Goal: Navigation & Orientation: Find specific page/section

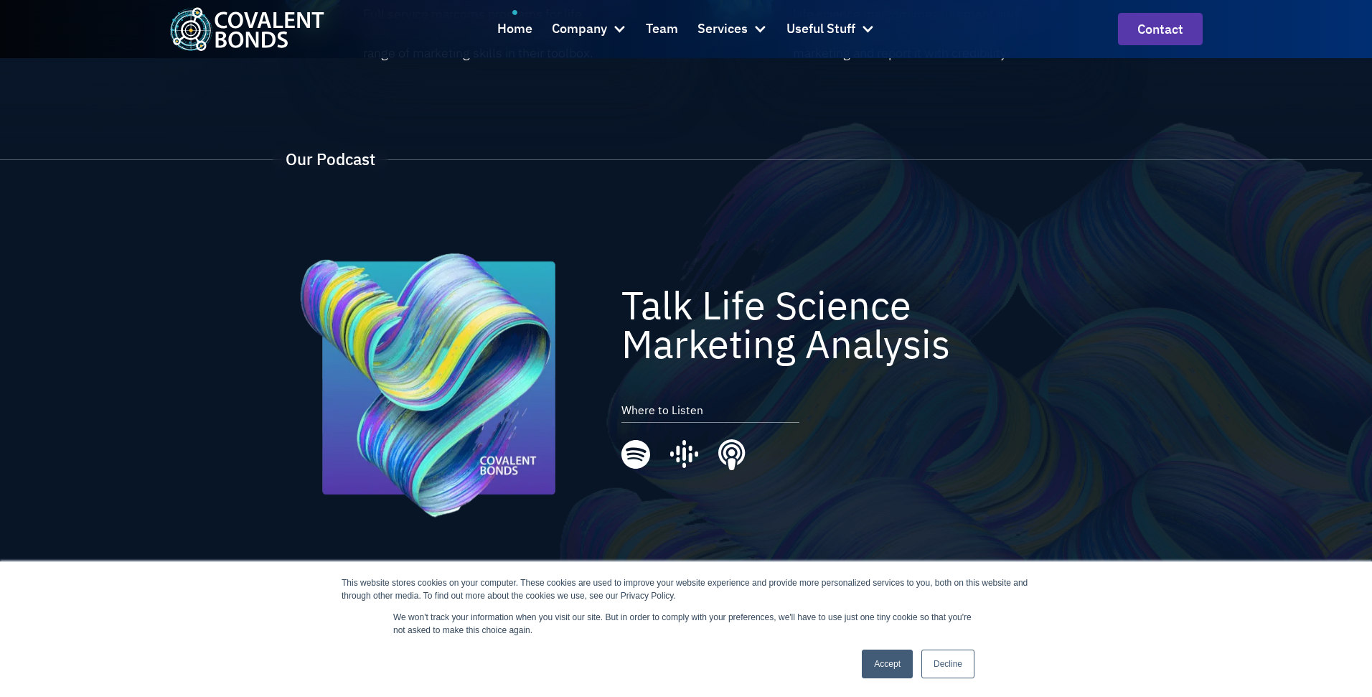
scroll to position [2362, 0]
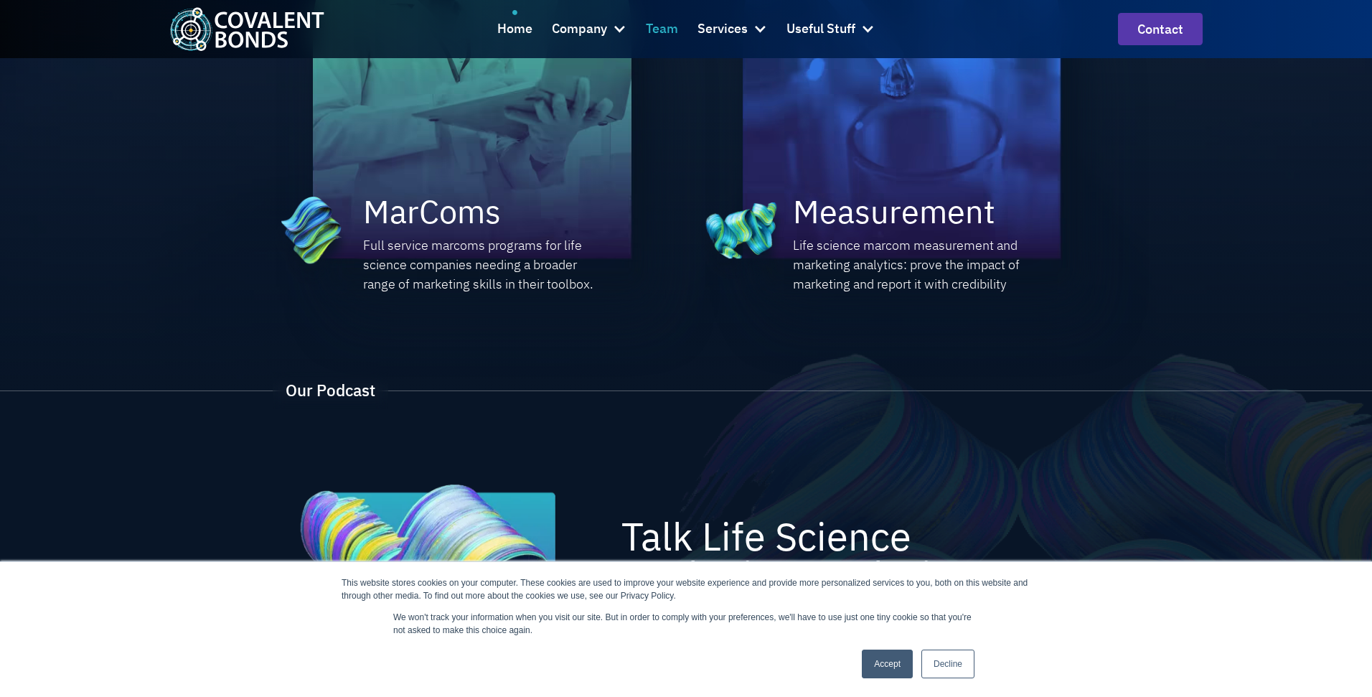
click at [646, 27] on div "Team" at bounding box center [662, 29] width 32 height 21
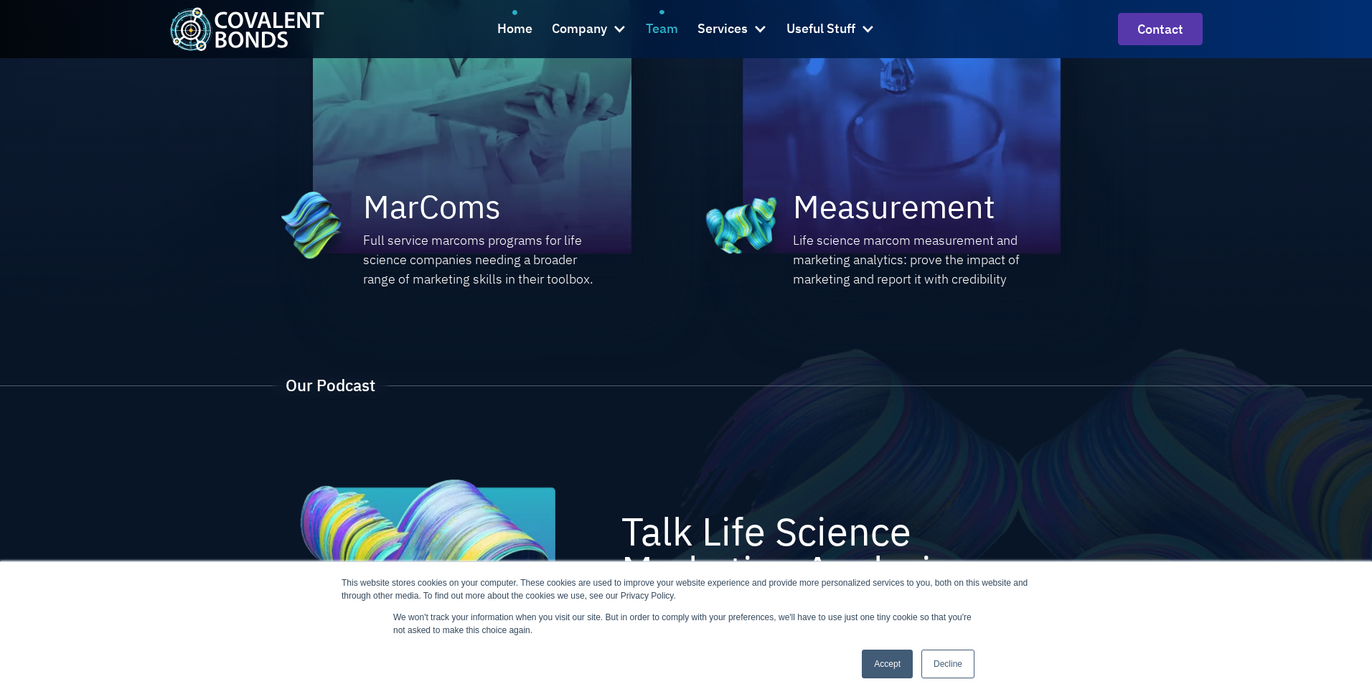
scroll to position [2369, 0]
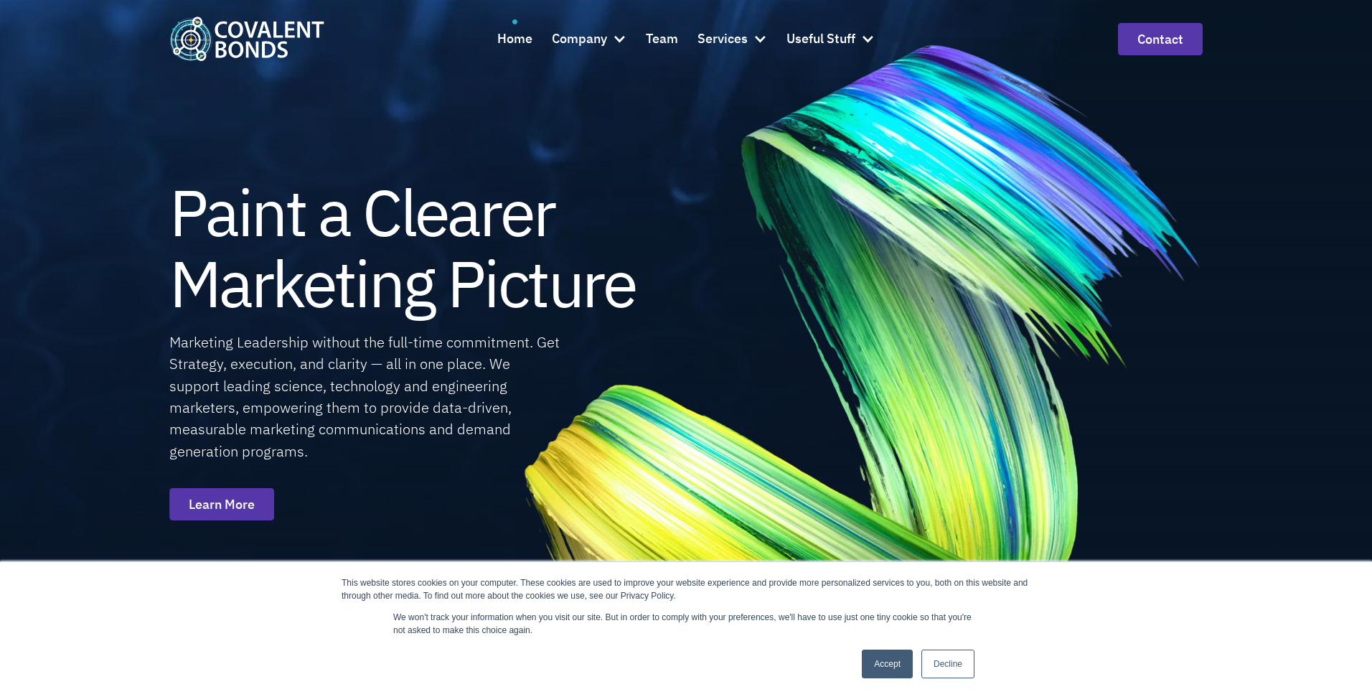
click at [871, 677] on link "Accept" at bounding box center [887, 663] width 51 height 29
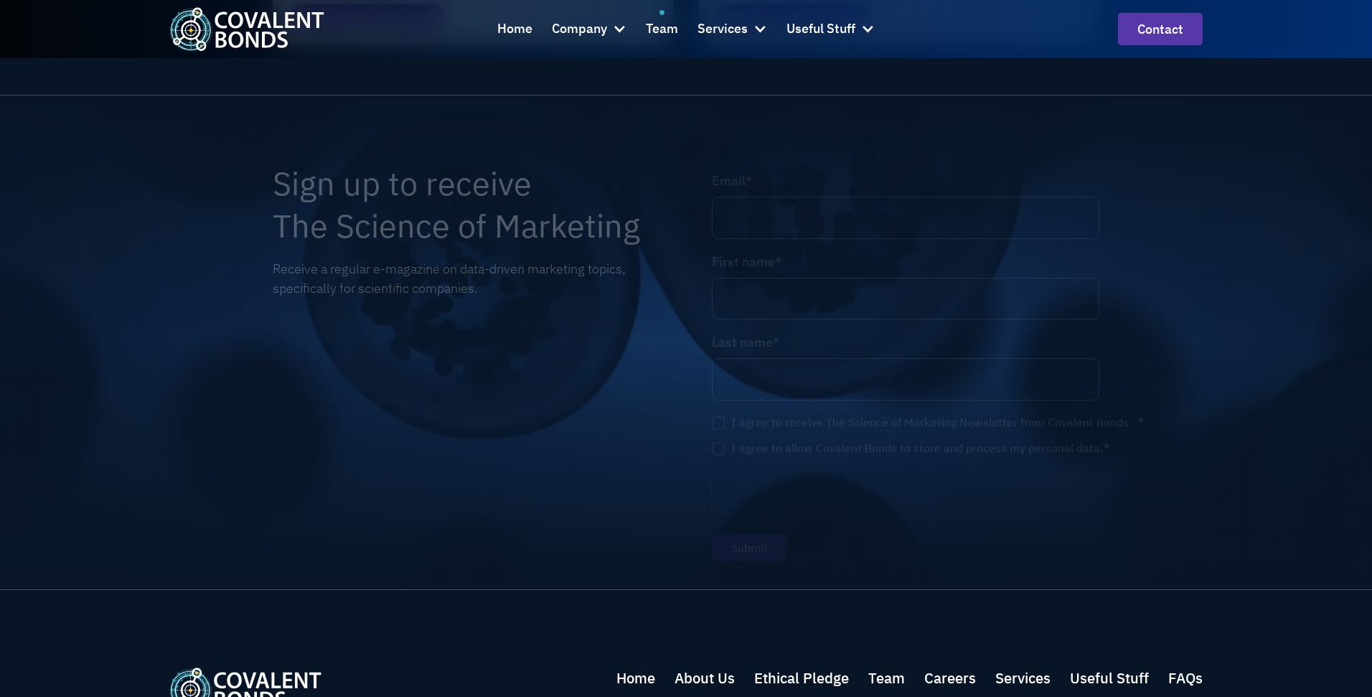
scroll to position [2725, 0]
